Goal: Information Seeking & Learning: Compare options

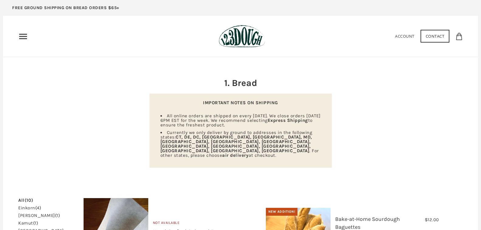
drag, startPoint x: 404, startPoint y: 142, endPoint x: 32, endPoint y: 92, distance: 375.3
click at [32, 92] on header "1. Bread IMPORTANT NOTES ON SHIPPING All online orders are shipped on every Wed…" at bounding box center [240, 122] width 445 height 89
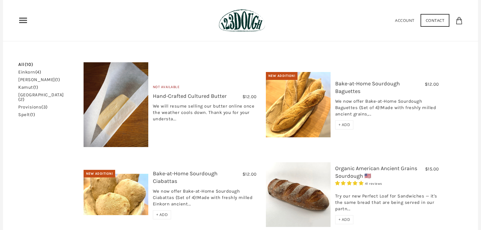
scroll to position [122, 0]
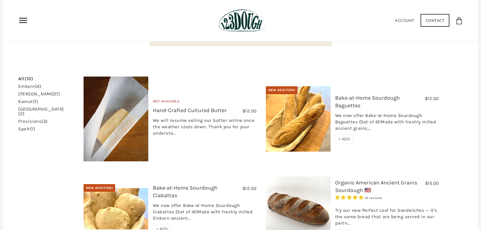
click at [31, 84] on link "einkorn (4)" at bounding box center [29, 86] width 23 height 5
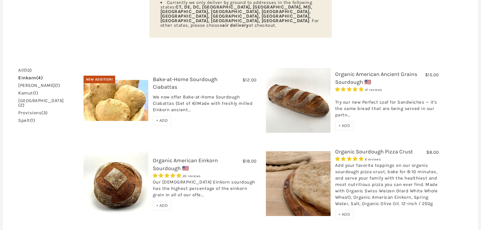
scroll to position [116, 0]
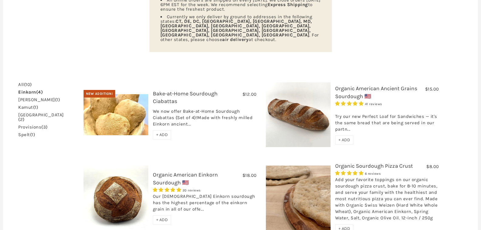
click at [181, 172] on link "Organic American Einkorn Sourdough 🇺🇸" at bounding box center [185, 179] width 65 height 14
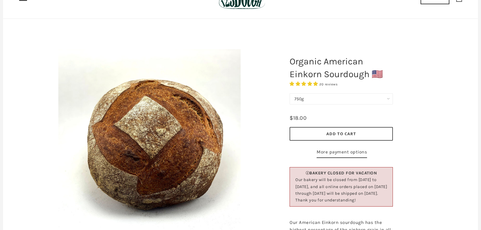
scroll to position [30, 0]
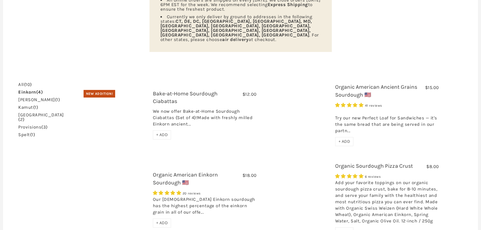
scroll to position [116, 0]
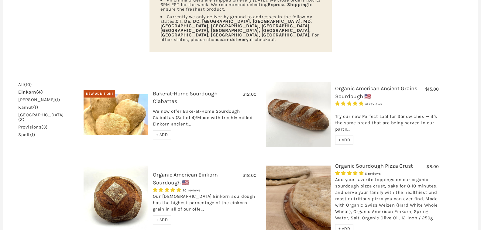
click at [367, 85] on link "Organic American Ancient Grains Sourdough 🇺🇸" at bounding box center [376, 92] width 82 height 14
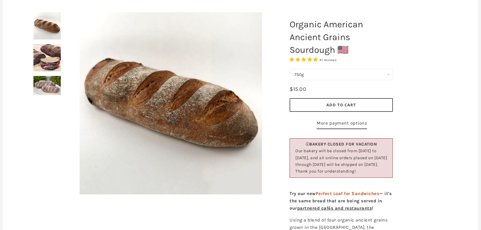
scroll to position [61, 0]
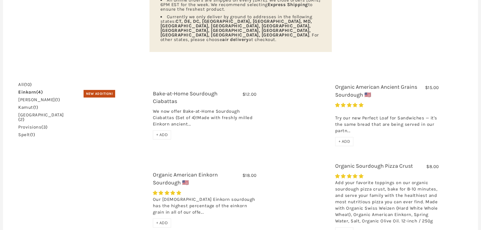
scroll to position [116, 0]
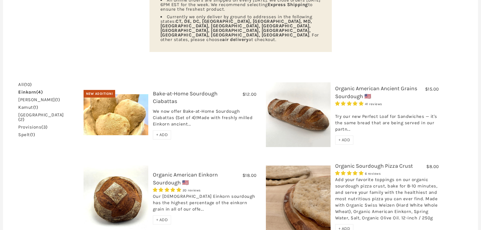
click at [33, 105] on link "kamut (1)" at bounding box center [28, 107] width 20 height 5
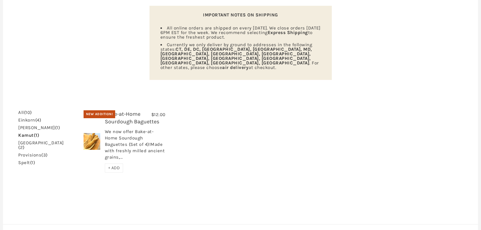
scroll to position [57, 0]
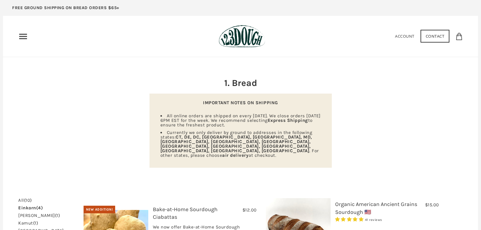
click at [23, 34] on use "Primary" at bounding box center [23, 36] width 8 height 5
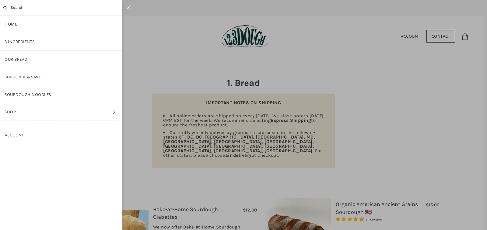
click at [110, 110] on icon at bounding box center [114, 112] width 9 height 4
click at [22, 76] on link "Bread" at bounding box center [61, 76] width 122 height 17
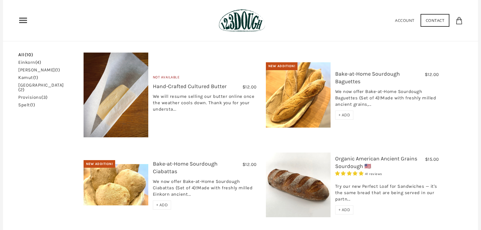
scroll to position [56, 0]
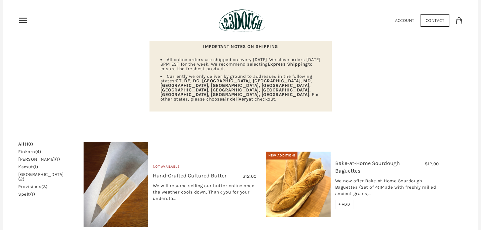
click at [29, 192] on link "spelt (1)" at bounding box center [26, 194] width 17 height 5
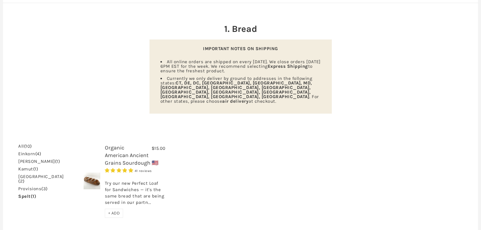
scroll to position [61, 0]
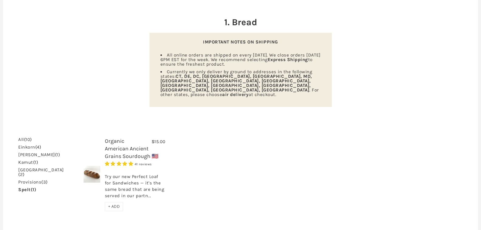
click at [123, 143] on link "Organic American Ancient Grains Sourdough 🇺🇸" at bounding box center [132, 149] width 54 height 22
